Goal: Check status: Check status

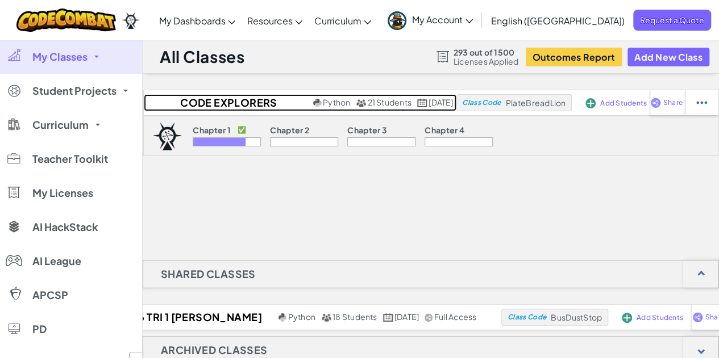
click at [215, 103] on h2 "Code Explorers Period 09 Trimester 1" at bounding box center [227, 102] width 167 height 17
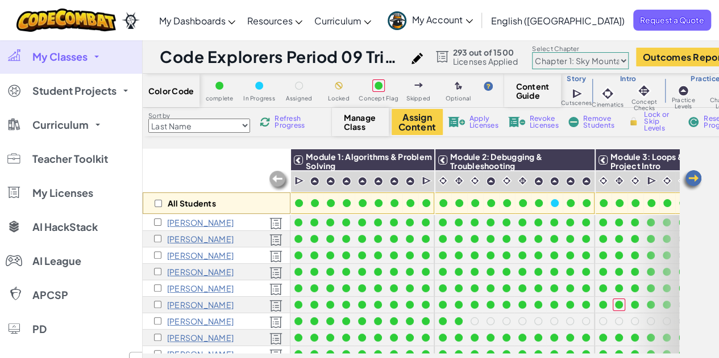
scroll to position [66, 0]
click at [693, 179] on img at bounding box center [691, 180] width 23 height 23
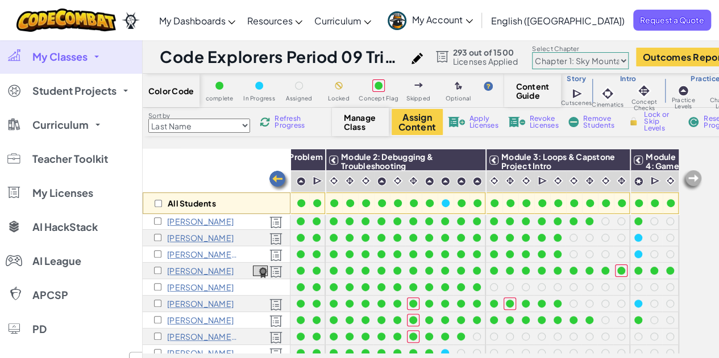
scroll to position [216, 118]
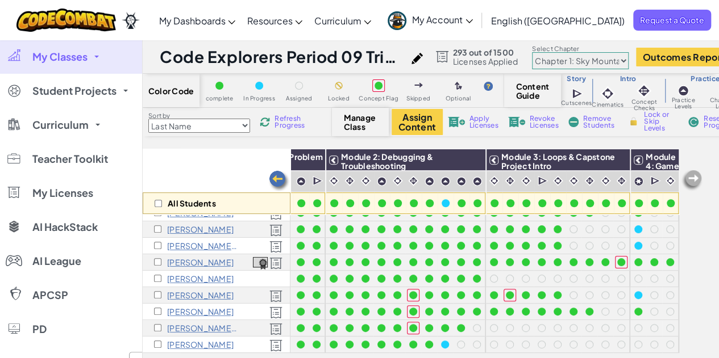
click at [650, 184] on img at bounding box center [655, 181] width 11 height 11
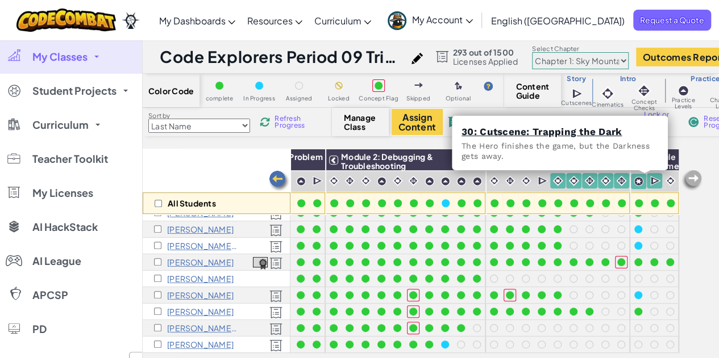
click at [665, 185] on img at bounding box center [670, 181] width 11 height 11
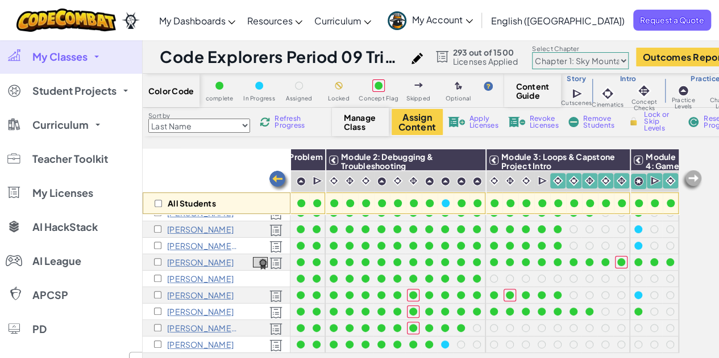
click at [665, 184] on img at bounding box center [670, 181] width 11 height 11
click at [665, 185] on img at bounding box center [670, 181] width 11 height 11
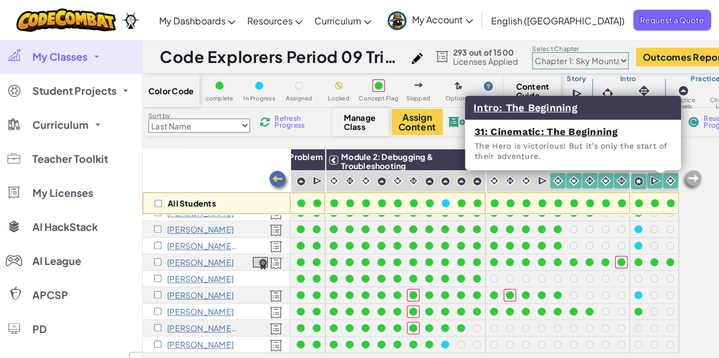
click at [633, 183] on img at bounding box center [638, 182] width 10 height 10
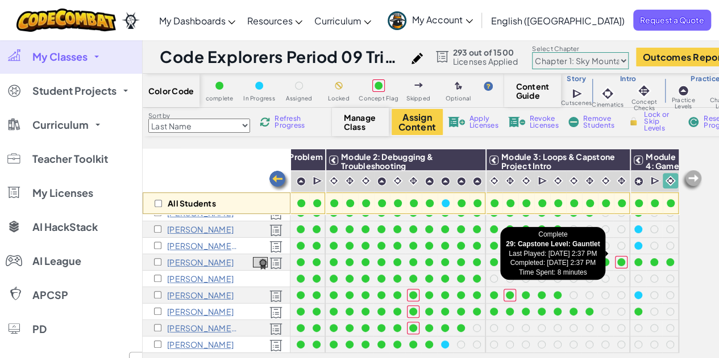
click at [634, 258] on div at bounding box center [638, 262] width 8 height 8
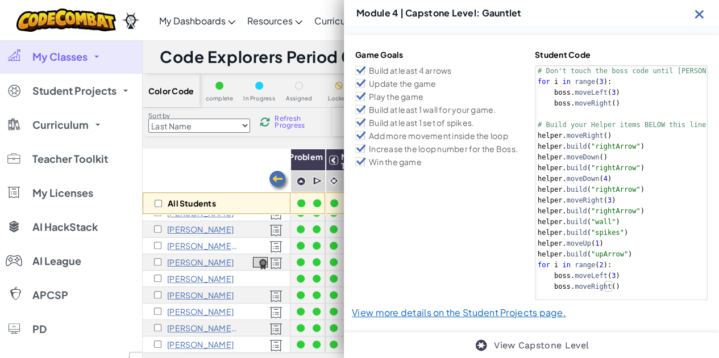
scroll to position [0, 0]
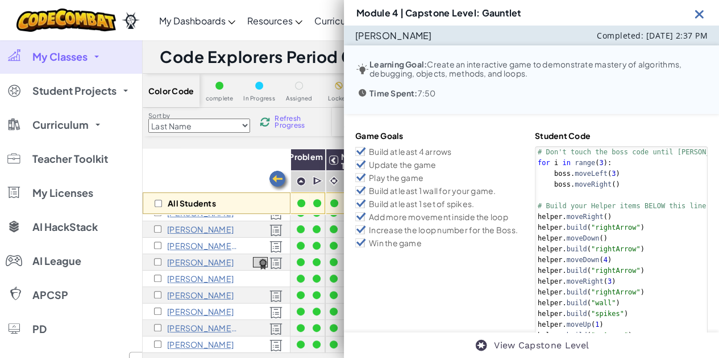
click at [702, 15] on img at bounding box center [699, 14] width 14 height 14
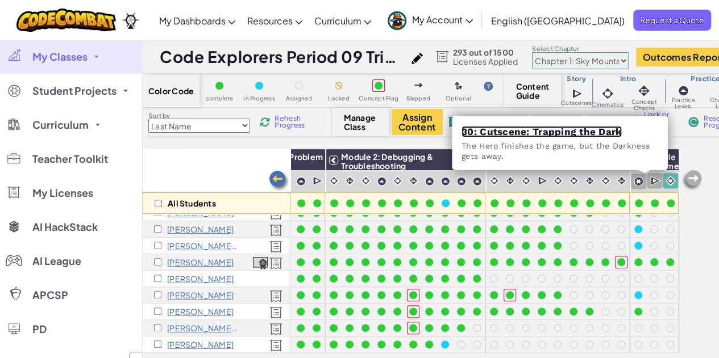
click at [544, 131] on link "30: Cutscene: Trapping the Dark" at bounding box center [541, 131] width 160 height 11
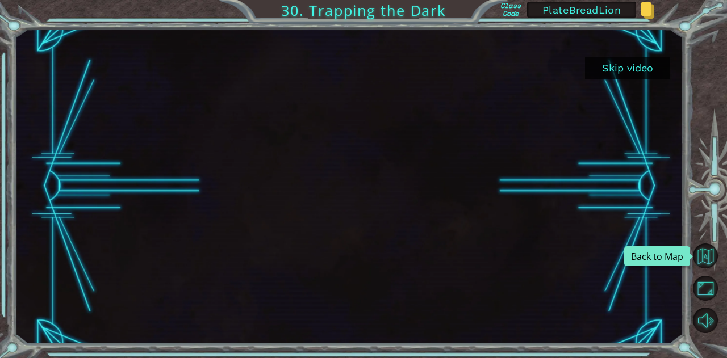
click at [699, 256] on button "Back to Map" at bounding box center [705, 256] width 25 height 25
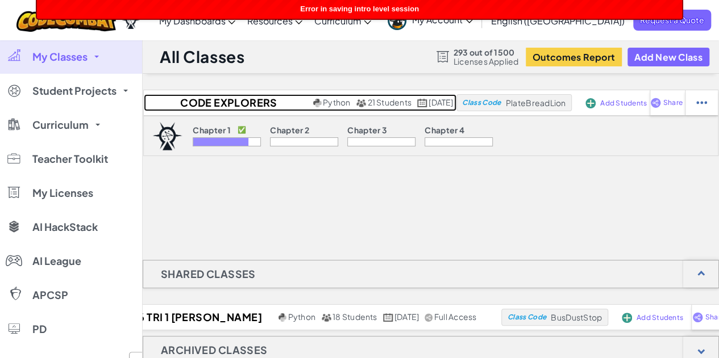
click at [229, 97] on h2 "Code Explorers Period 09 Trimester 1" at bounding box center [227, 102] width 167 height 17
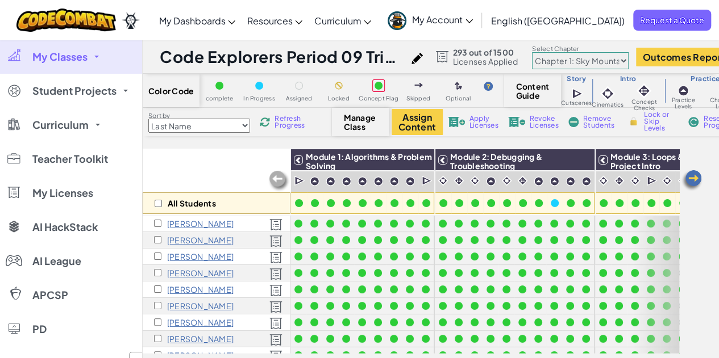
scroll to position [0, 118]
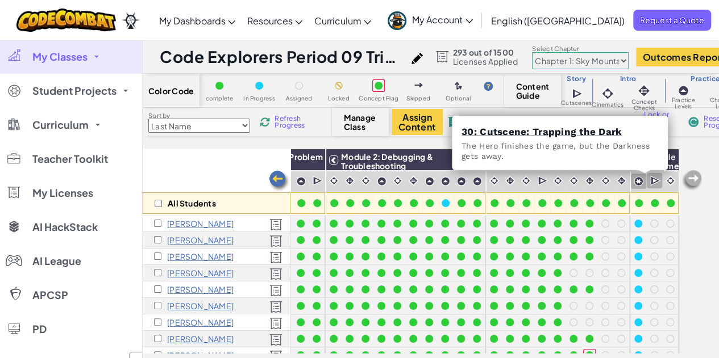
click at [650, 181] on img at bounding box center [655, 181] width 11 height 11
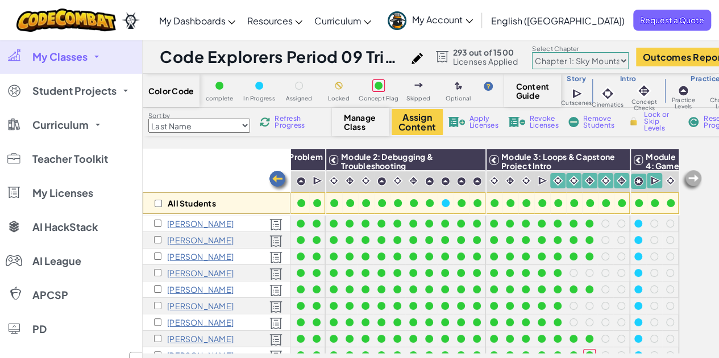
click at [650, 181] on img at bounding box center [655, 181] width 11 height 11
click at [650, 180] on img at bounding box center [655, 181] width 11 height 11
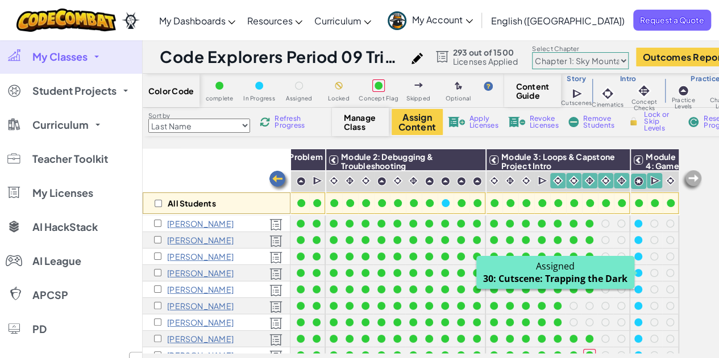
click at [648, 277] on div at bounding box center [654, 273] width 12 height 12
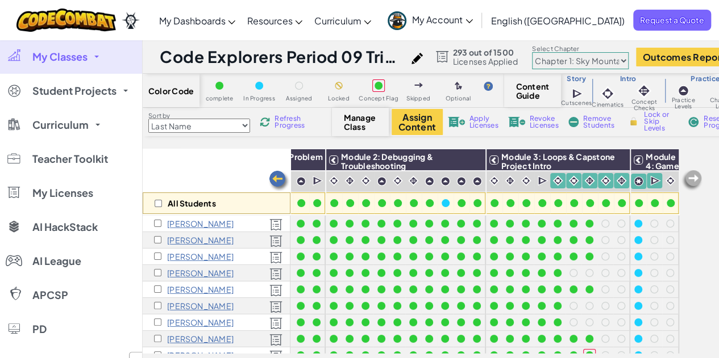
click at [699, 266] on div "All Students Module 1: Algorithms & Problem Solving Module 2: Debugging & Troub…" at bounding box center [431, 257] width 576 height 217
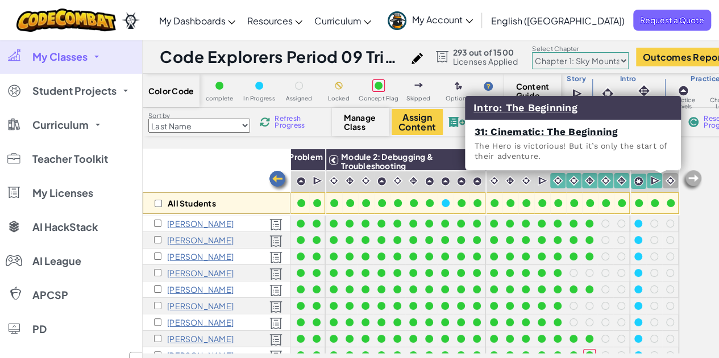
click at [665, 177] on img at bounding box center [670, 181] width 11 height 11
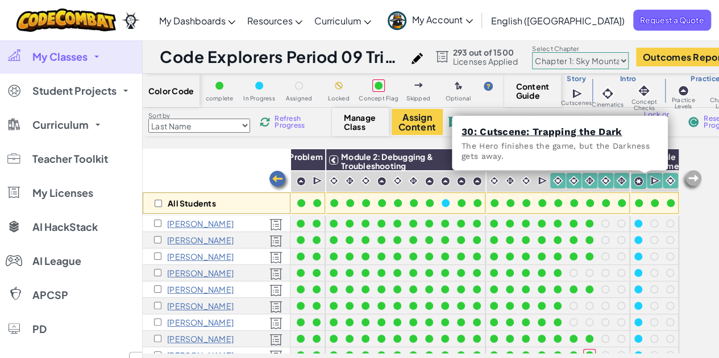
click at [552, 184] on img at bounding box center [557, 181] width 11 height 11
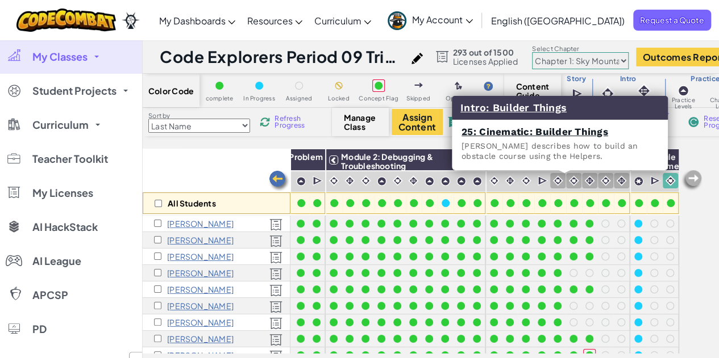
click at [566, 185] on div at bounding box center [573, 180] width 15 height 15
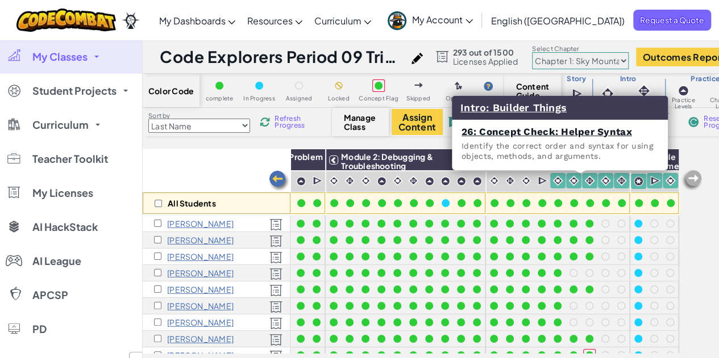
click at [552, 180] on img at bounding box center [557, 181] width 11 height 11
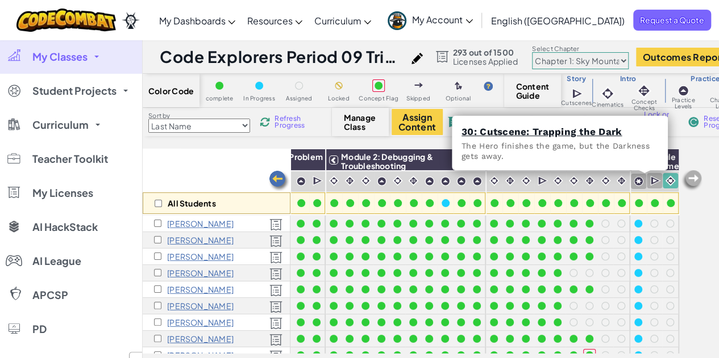
click at [650, 180] on img at bounding box center [655, 181] width 11 height 11
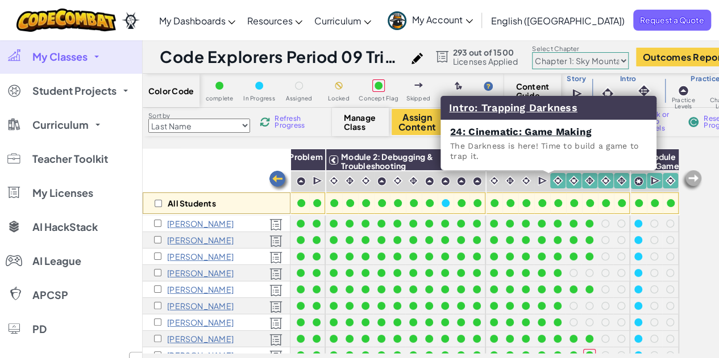
click at [552, 181] on img at bounding box center [557, 181] width 11 height 11
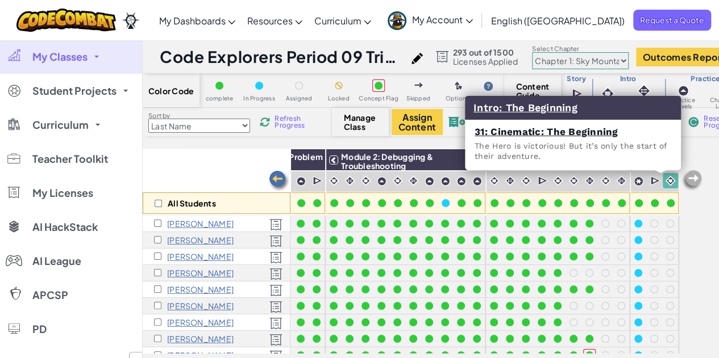
click at [665, 179] on img at bounding box center [670, 181] width 11 height 11
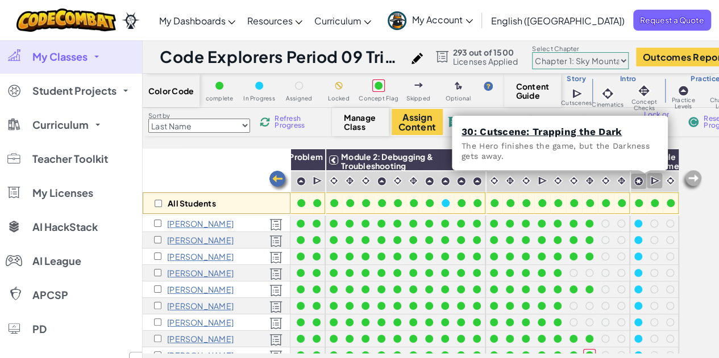
click at [650, 182] on img at bounding box center [655, 181] width 11 height 11
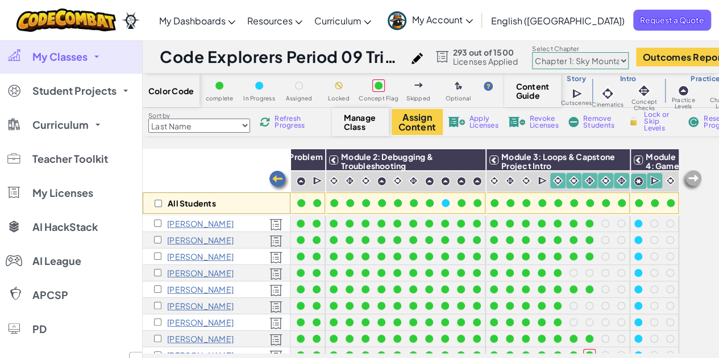
click at [650, 182] on img at bounding box center [655, 181] width 11 height 11
click at [157, 206] on input "checkbox" at bounding box center [158, 203] width 7 height 7
checkbox input "true"
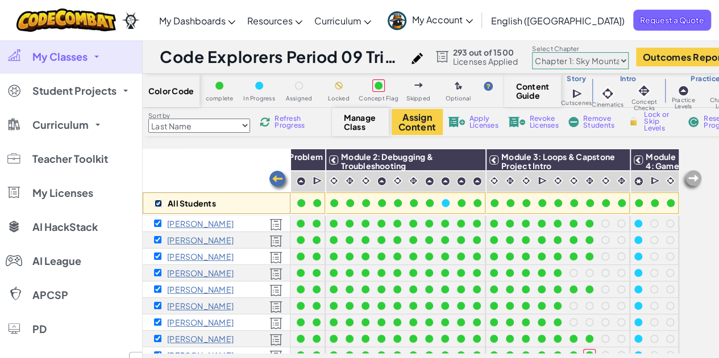
checkbox input "true"
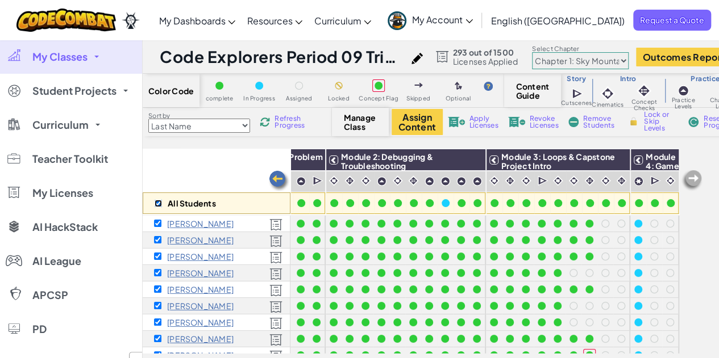
checkbox input "true"
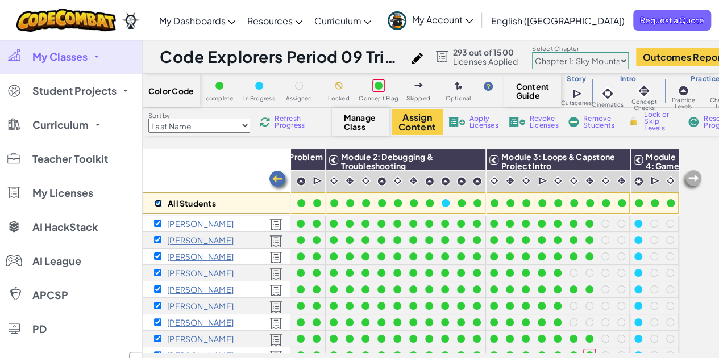
checkbox input "true"
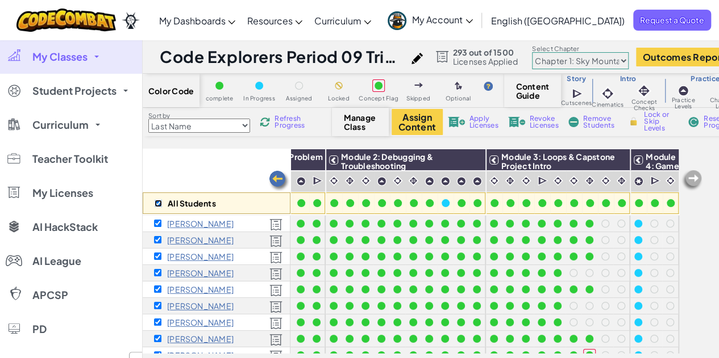
checkbox input "true"
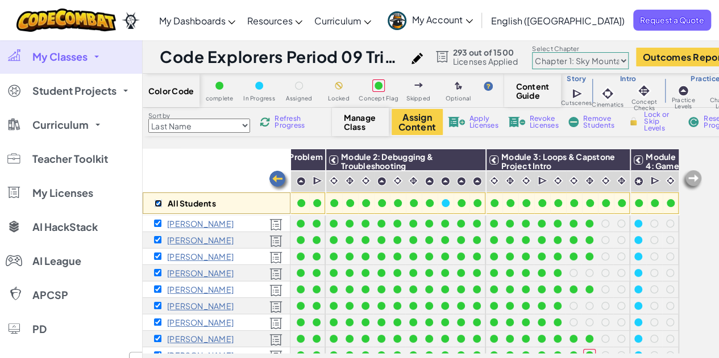
checkbox input "true"
click at [159, 204] on input "checkbox" at bounding box center [158, 203] width 7 height 7
checkbox input "false"
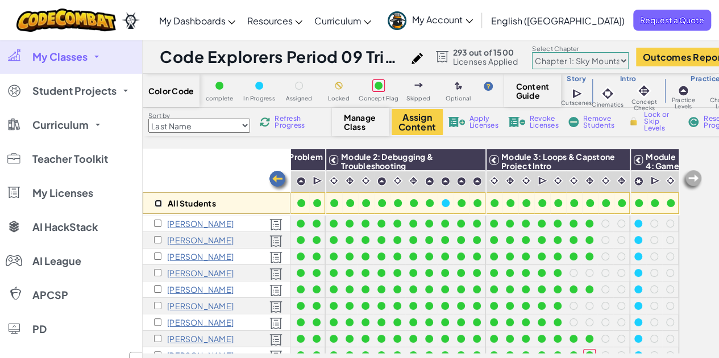
checkbox input "false"
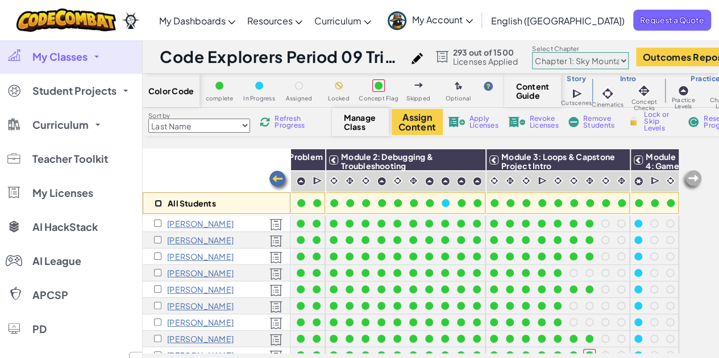
checkbox input "false"
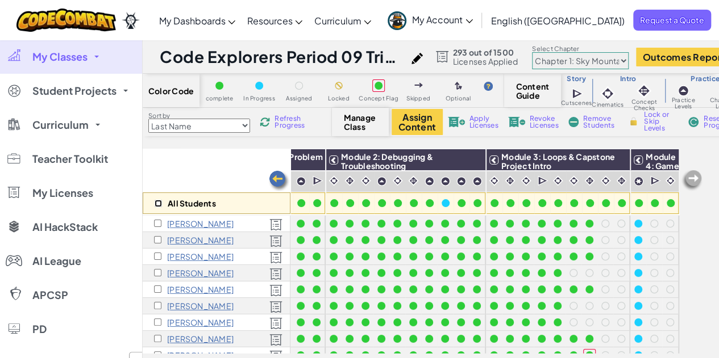
checkbox input "false"
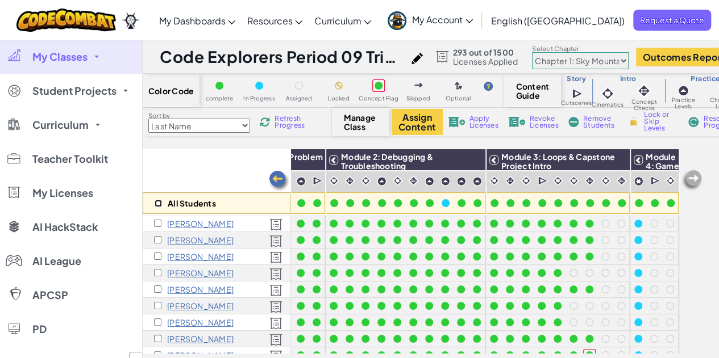
checkbox input "false"
click at [691, 173] on img at bounding box center [691, 180] width 23 height 23
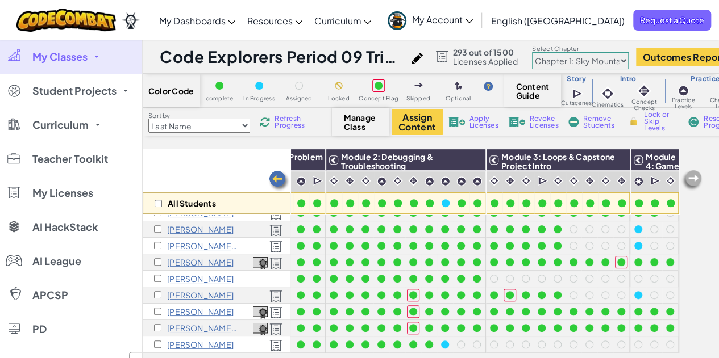
scroll to position [216, 118]
